Goal: Task Accomplishment & Management: Use online tool/utility

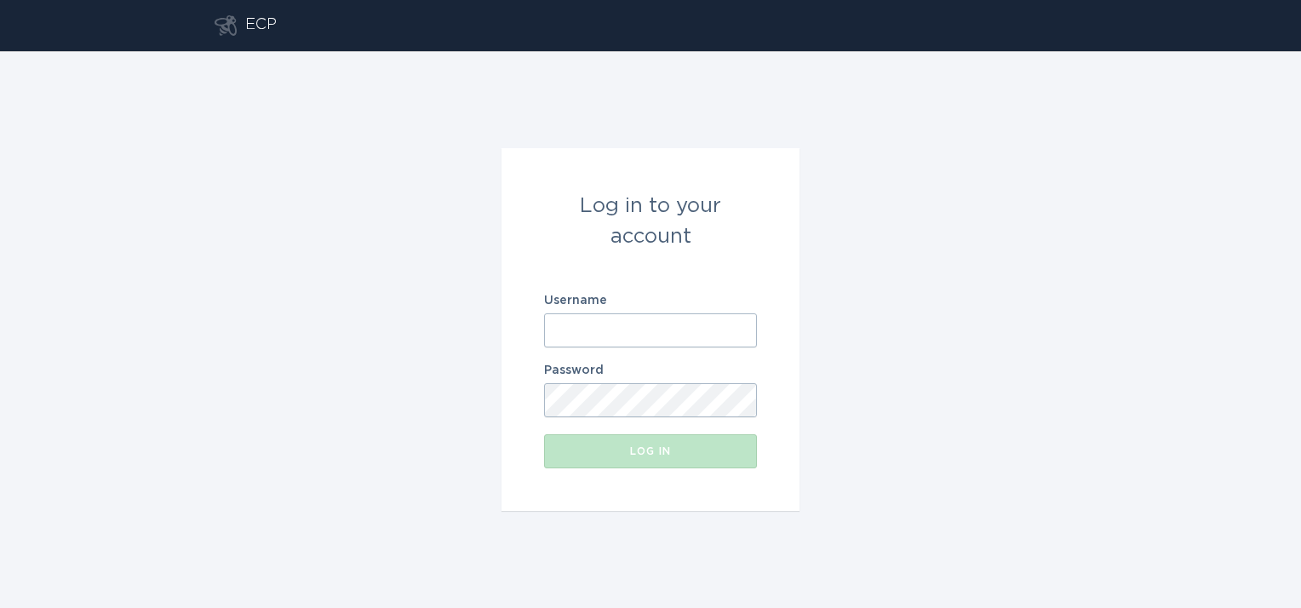
click at [638, 329] on input "Username" at bounding box center [650, 330] width 213 height 34
type input "[EMAIL_ADDRESS][DOMAIN_NAME]"
click at [544, 434] on button "Log in" at bounding box center [650, 451] width 213 height 34
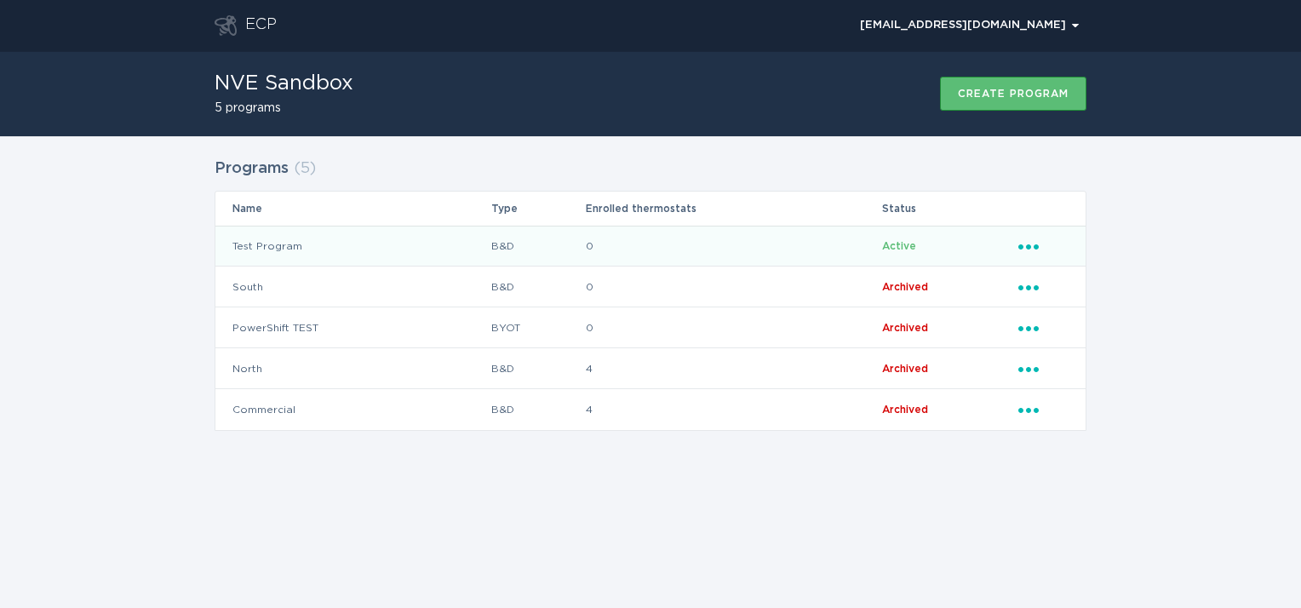
click at [1033, 248] on icon "Ellipsis" at bounding box center [1030, 244] width 24 height 14
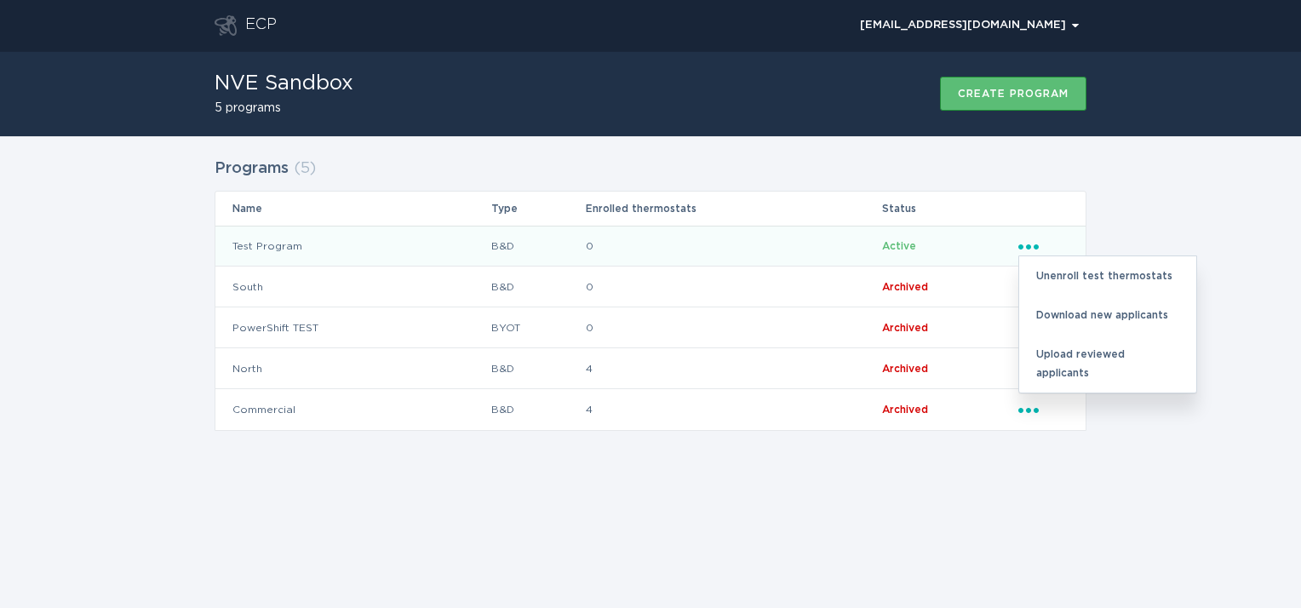
click at [1116, 231] on div "Programs ( 5 ) Name Type Enrolled thermostats Status Test Program B&D 0 Active …" at bounding box center [650, 304] width 1301 height 337
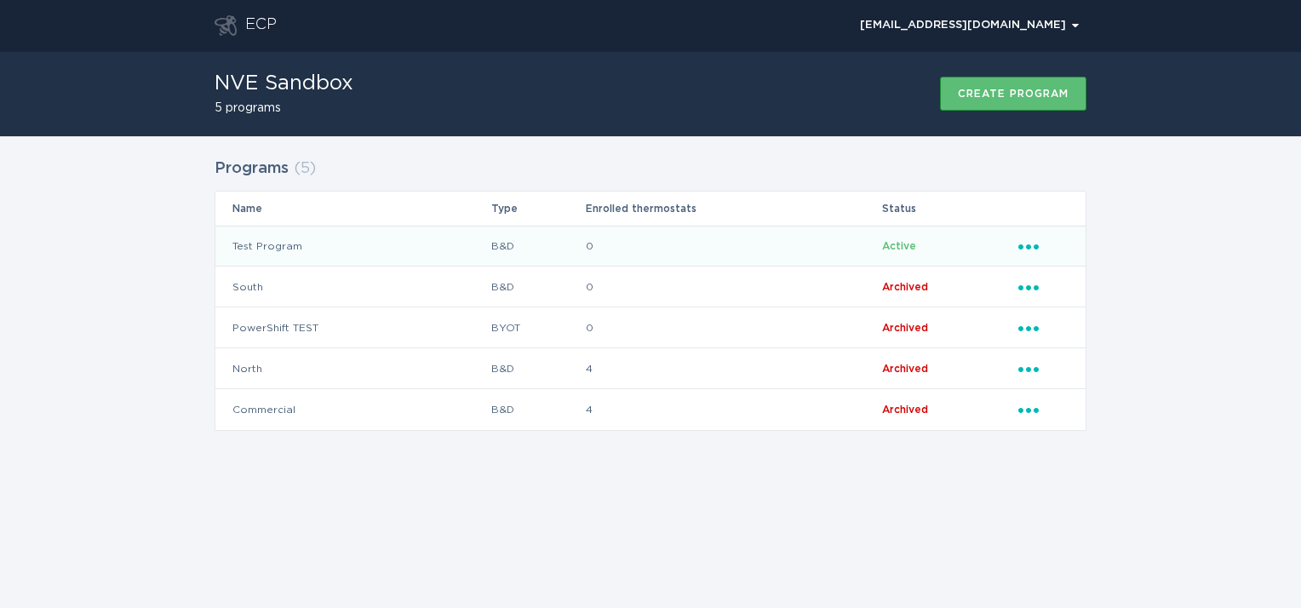
click at [268, 243] on td "Test Program" at bounding box center [352, 246] width 275 height 41
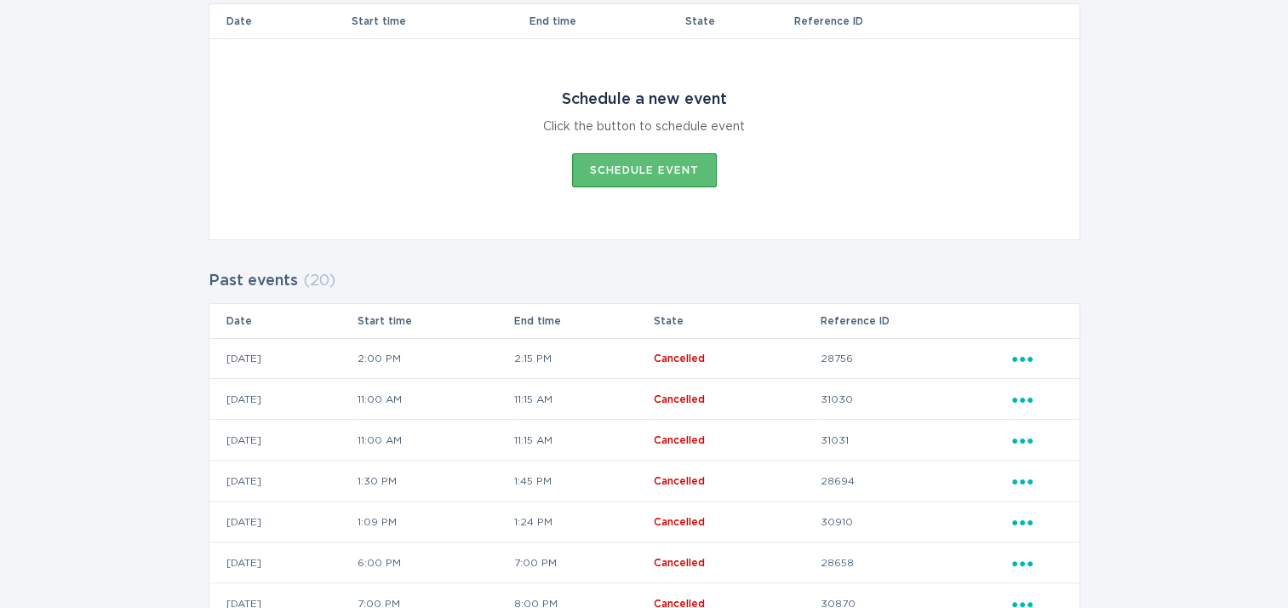
scroll to position [85, 0]
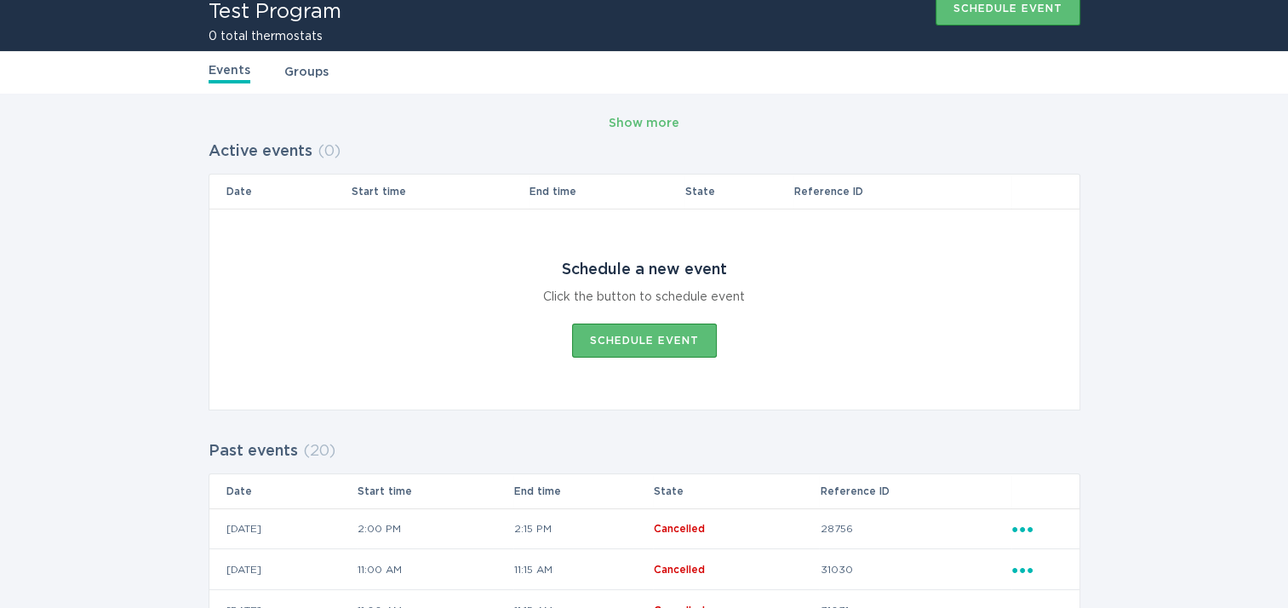
click at [302, 65] on link "Groups" at bounding box center [306, 72] width 44 height 19
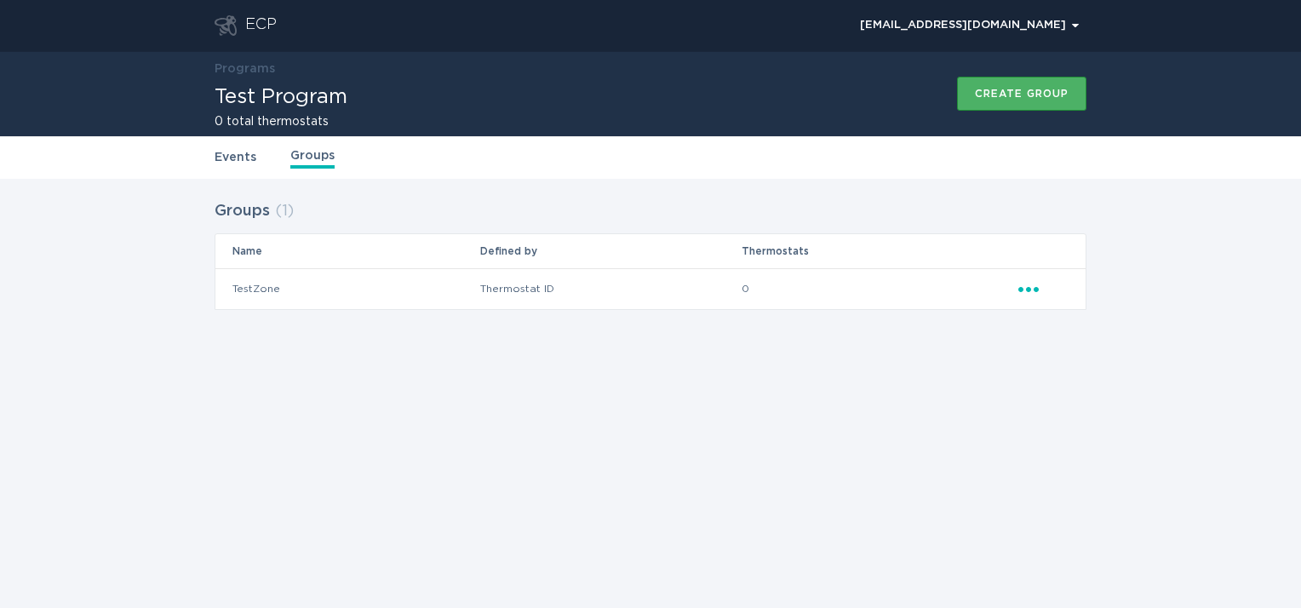
click at [1022, 106] on button "Create group" at bounding box center [1021, 94] width 129 height 34
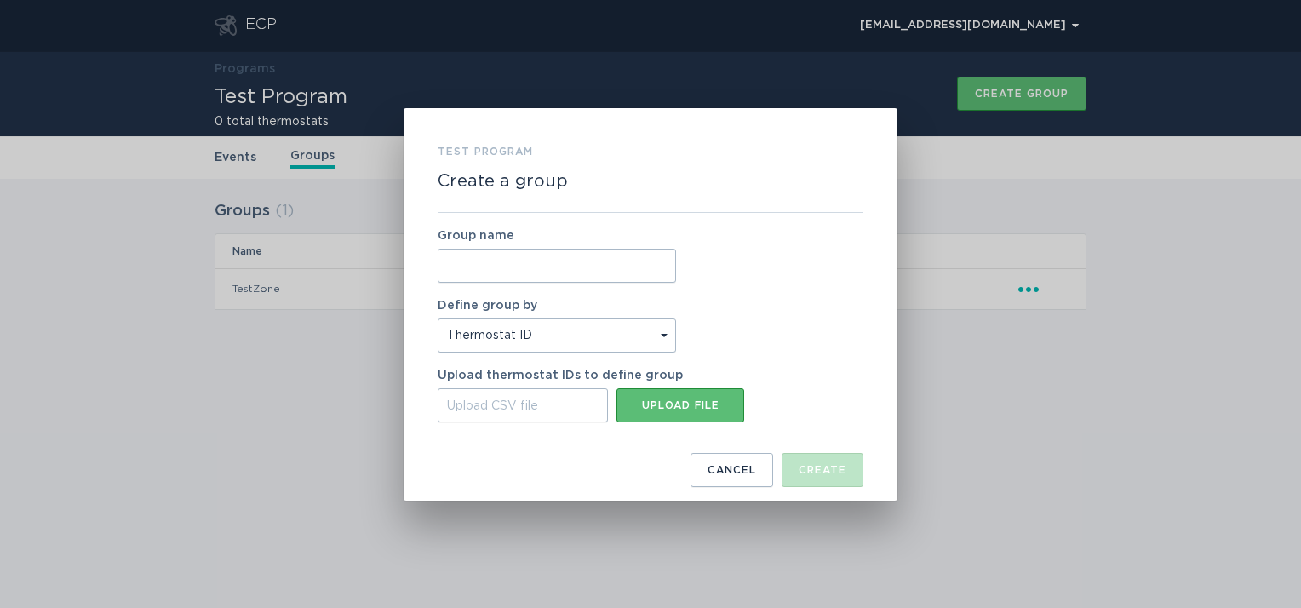
click at [629, 258] on input "Group name" at bounding box center [556, 266] width 238 height 34
type input "Feder_1"
click at [723, 340] on div "Group name Feder_1 Define group by Thermostat ID Location Upload thermostat IDs…" at bounding box center [650, 326] width 426 height 226
click at [575, 405] on div "Upload CSV file" at bounding box center [522, 405] width 170 height 34
click at [437, 388] on input "Upload CSV file Upload file" at bounding box center [437, 388] width 0 height 0
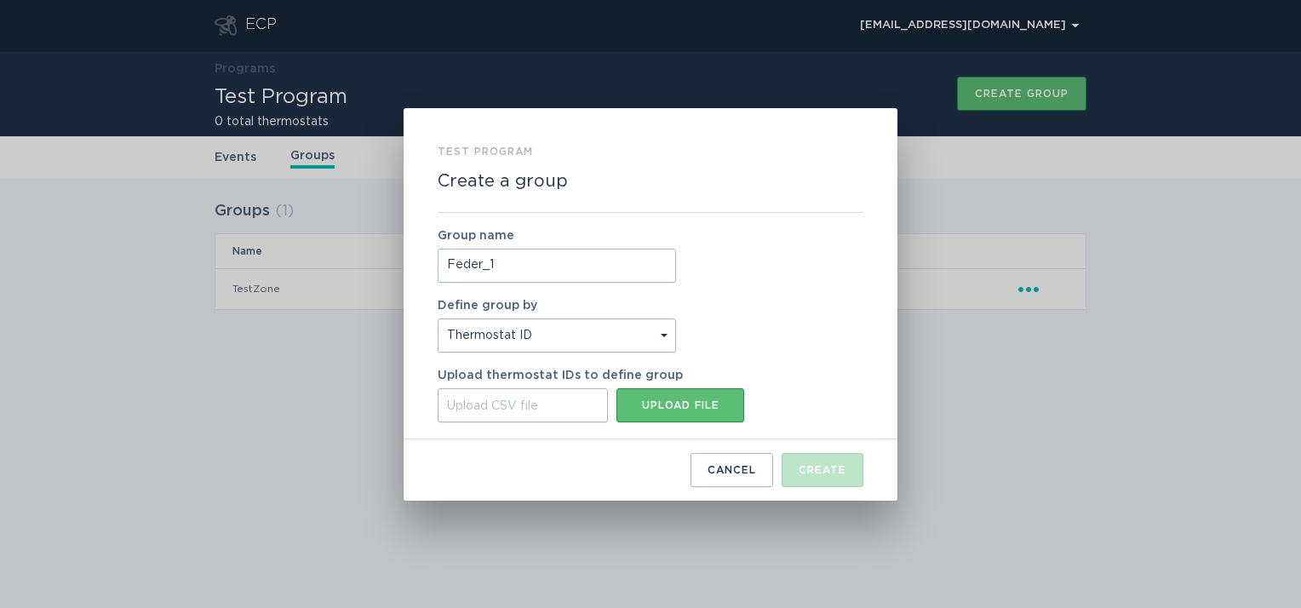
click at [667, 333] on select "Thermostat ID Location" at bounding box center [556, 335] width 238 height 34
click at [698, 331] on div "Group name Feder_1 Define group by Thermostat ID Location Upload thermostat IDs…" at bounding box center [650, 326] width 426 height 226
